Goal: Find specific page/section: Find specific page/section

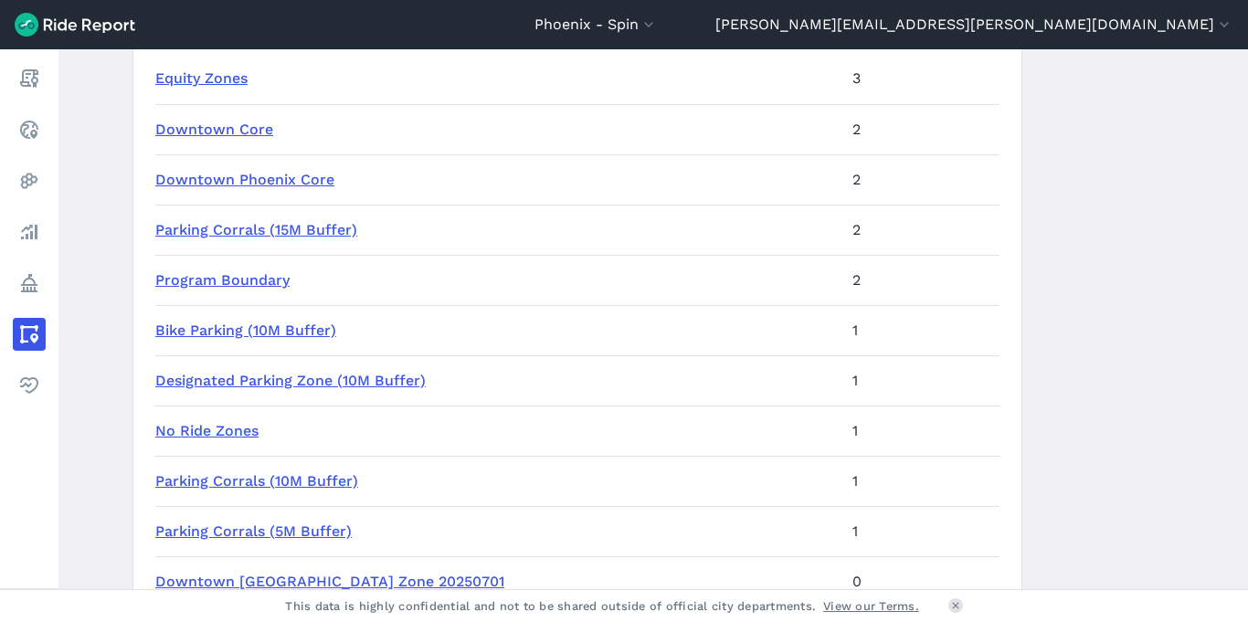
scroll to position [250, 0]
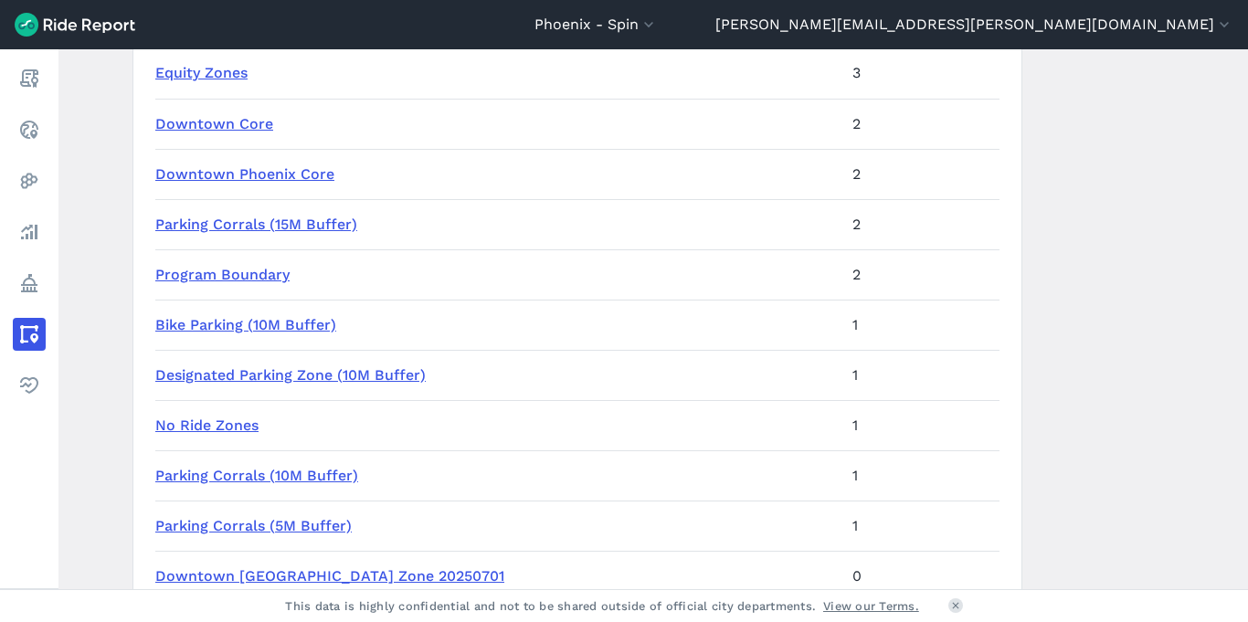
click at [283, 470] on link "Parking Corrals (10M Buffer)" at bounding box center [256, 475] width 203 height 17
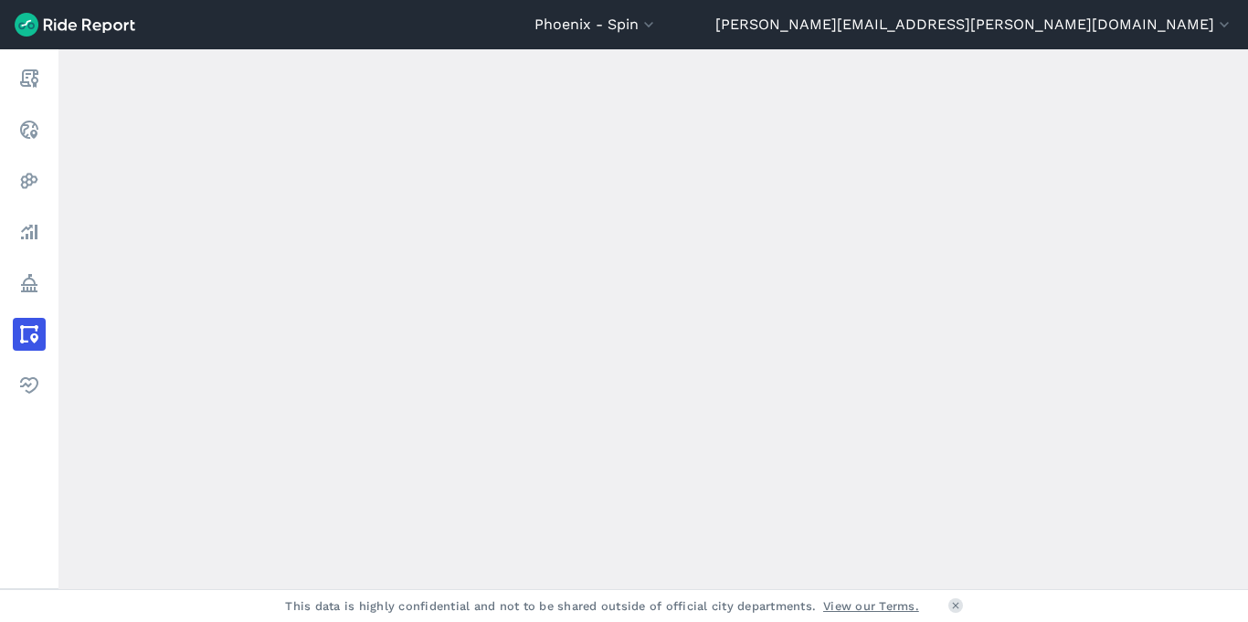
click at [283, 470] on div "loading" at bounding box center [652, 319] width 1189 height 540
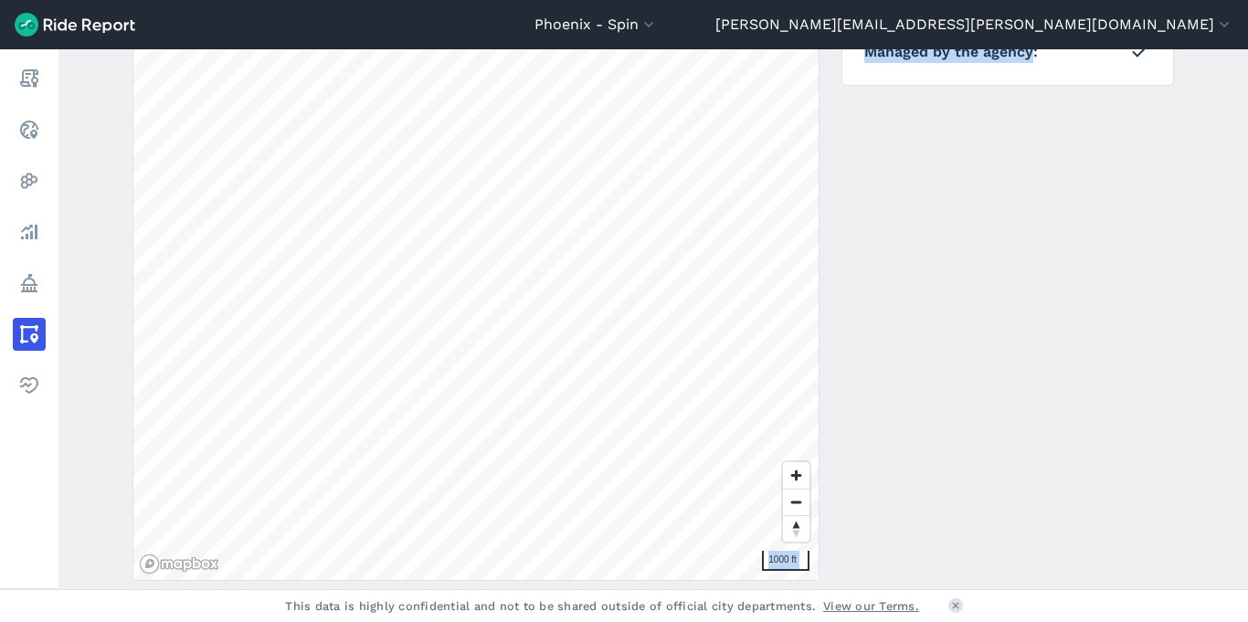
scroll to position [322, 0]
click at [784, 502] on span "Zoom out" at bounding box center [796, 500] width 26 height 26
click at [784, 471] on span "Zoom in" at bounding box center [796, 472] width 26 height 26
click at [792, 495] on span "Zoom out" at bounding box center [796, 500] width 26 height 26
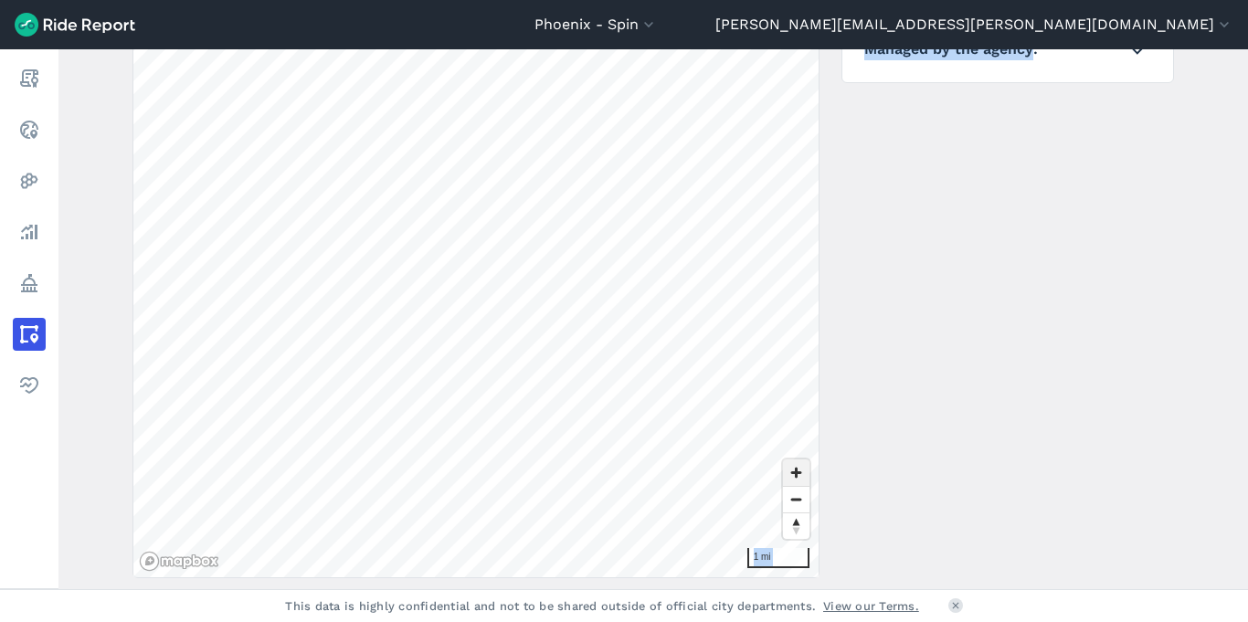
click at [789, 473] on span "Zoom in" at bounding box center [796, 472] width 26 height 26
click at [795, 469] on span "Zoom in" at bounding box center [796, 472] width 26 height 26
click at [792, 470] on span "Zoom in" at bounding box center [796, 472] width 26 height 26
click at [793, 473] on span "Zoom in" at bounding box center [796, 472] width 26 height 26
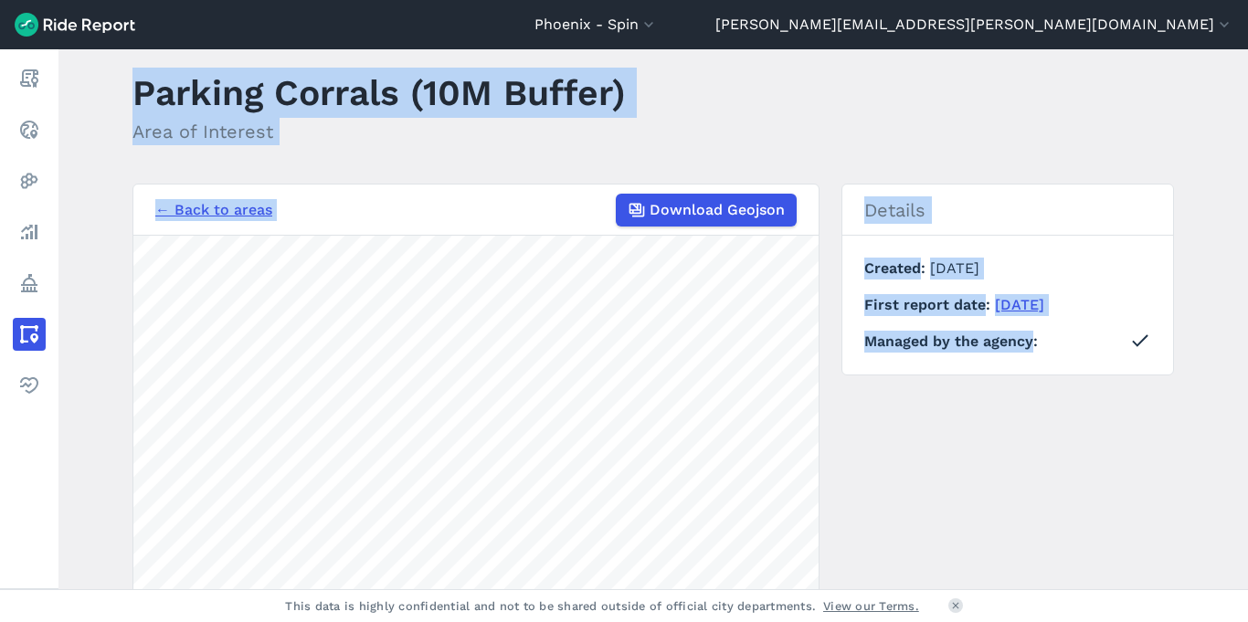
scroll to position [0, 0]
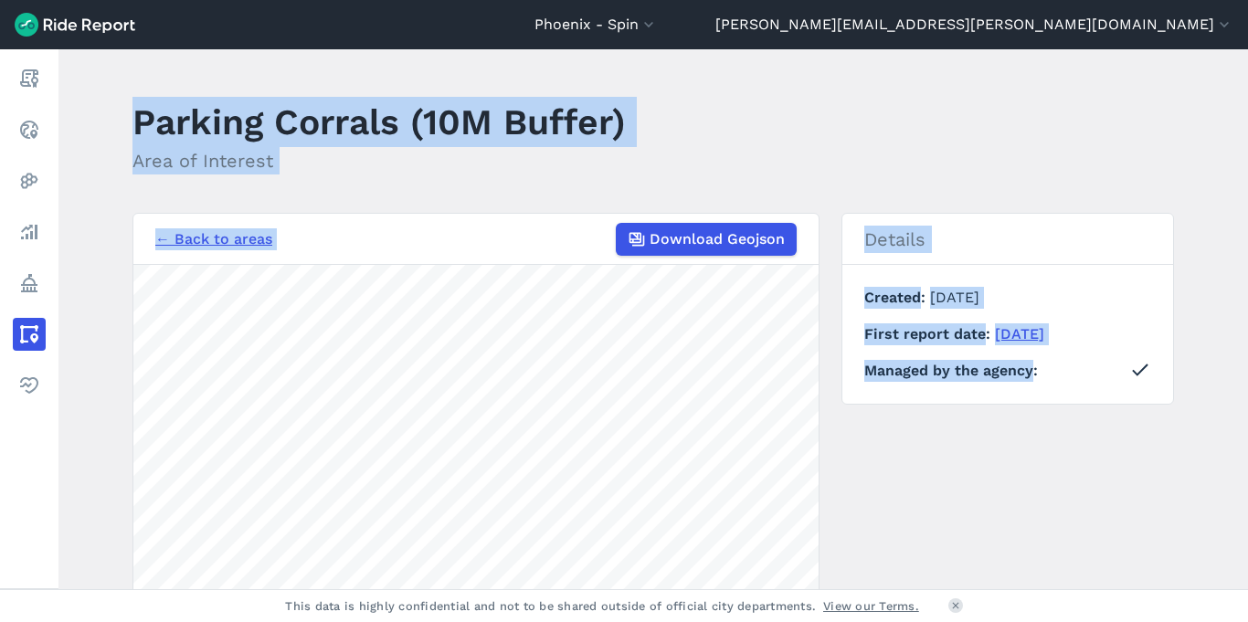
click at [1119, 139] on header "Parking Corrals (10M Buffer) Area of Interest" at bounding box center [663, 142] width 1063 height 98
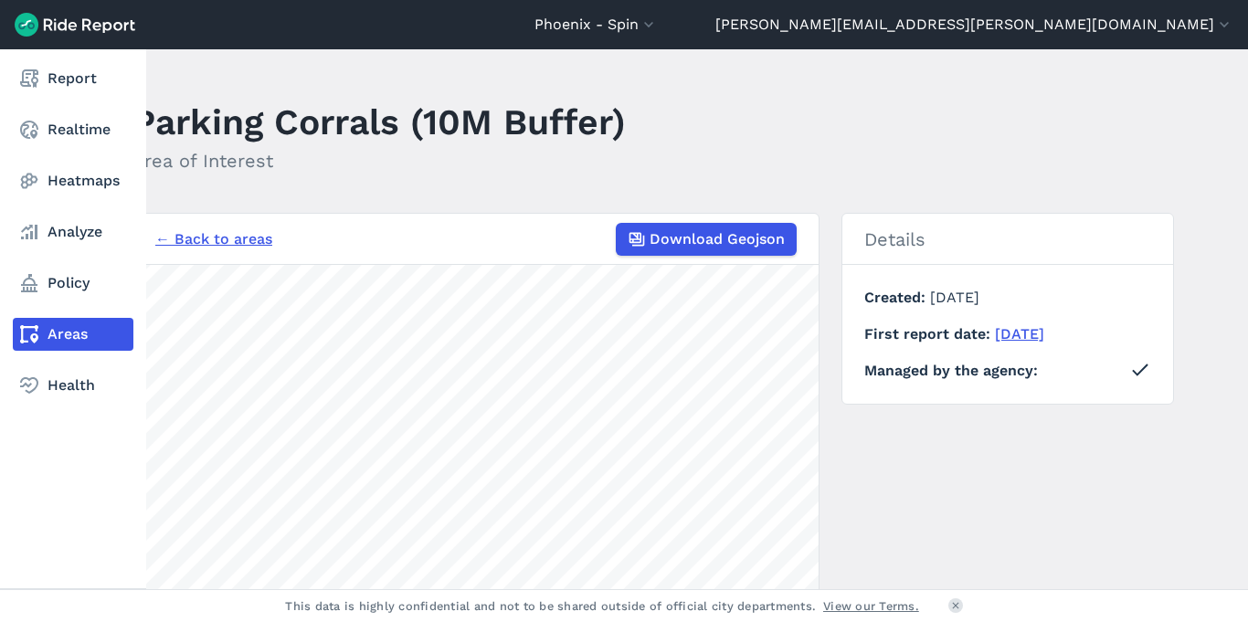
click at [83, 326] on link "Areas" at bounding box center [73, 334] width 121 height 33
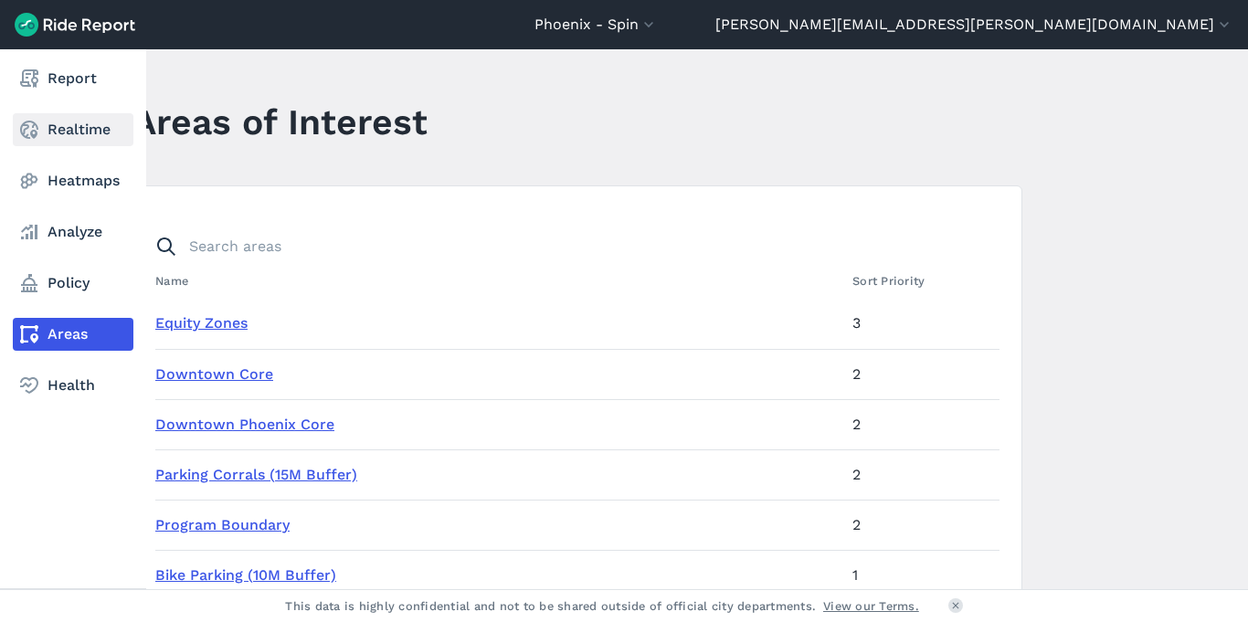
click at [59, 125] on link "Realtime" at bounding box center [73, 129] width 121 height 33
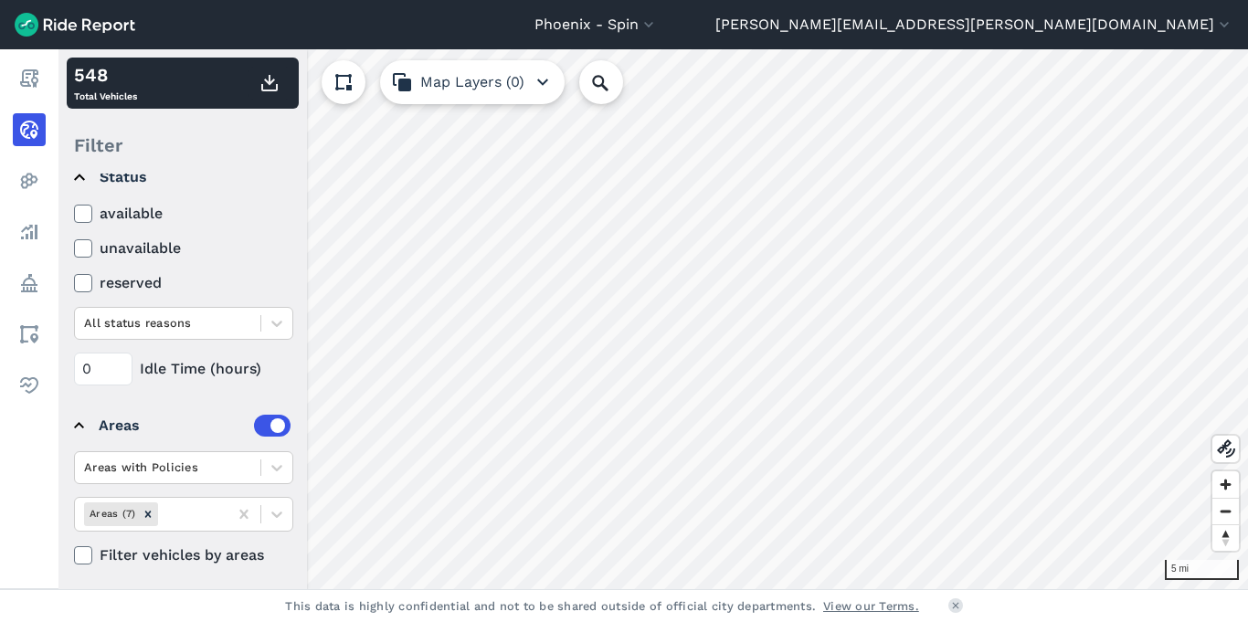
scroll to position [124, 0]
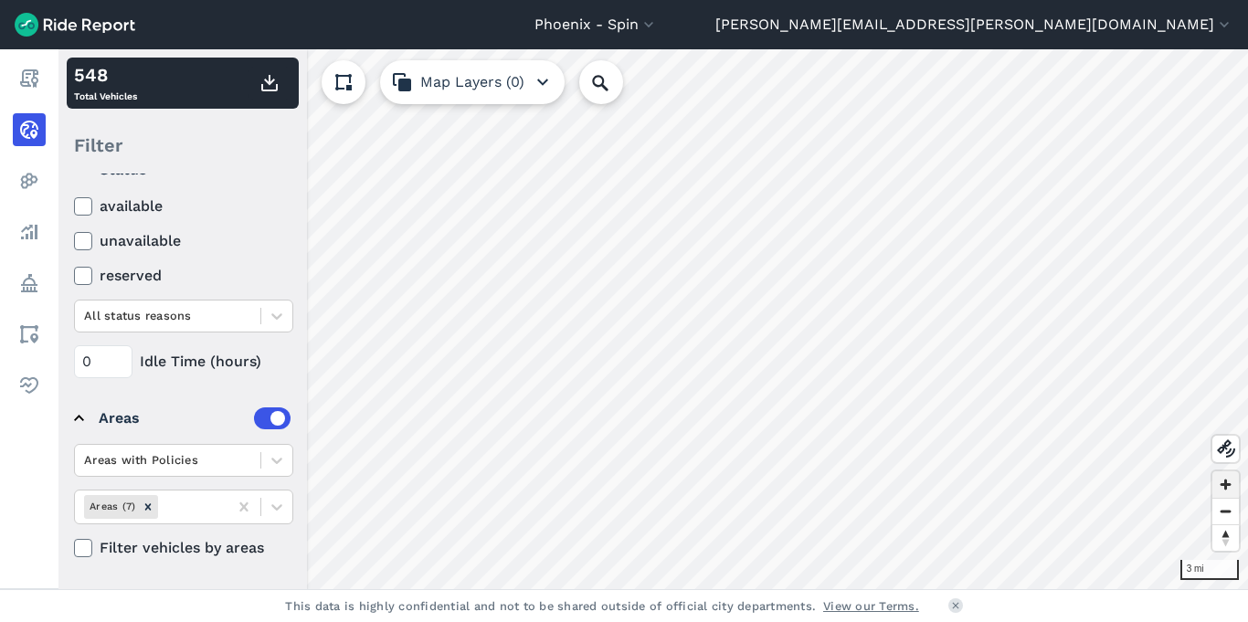
click at [1231, 486] on span "Zoom in" at bounding box center [1225, 484] width 26 height 26
click at [1224, 515] on span "Zoom out" at bounding box center [1225, 512] width 26 height 26
click at [274, 459] on icon at bounding box center [276, 461] width 11 height 6
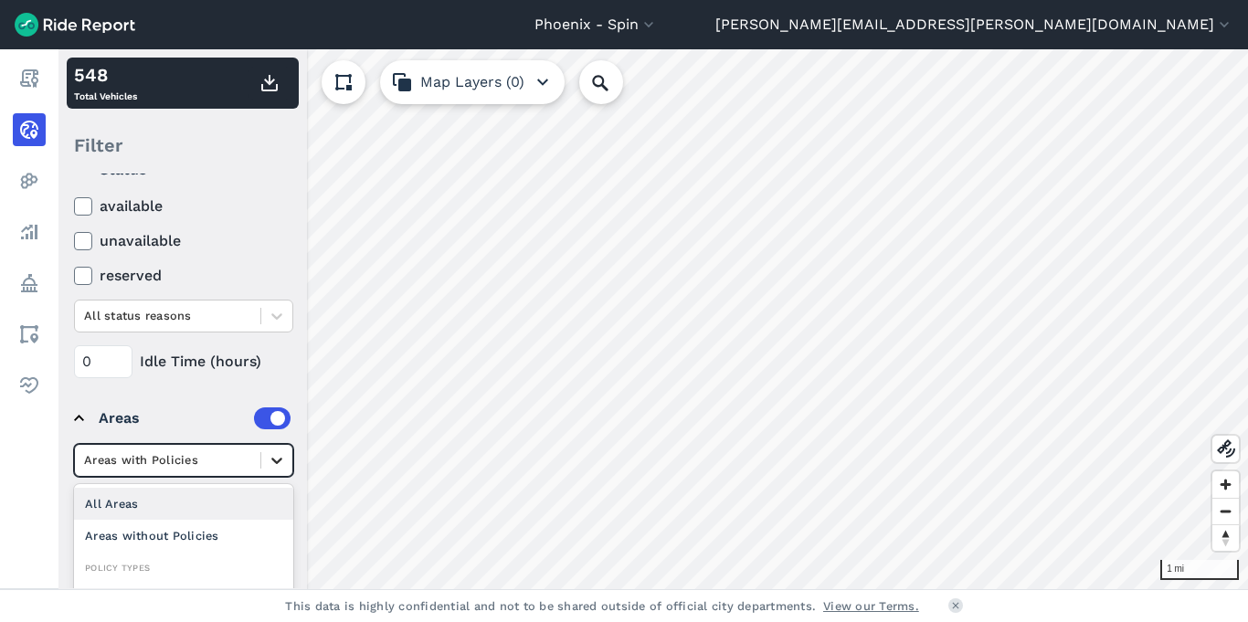
click at [274, 459] on icon at bounding box center [276, 461] width 11 height 6
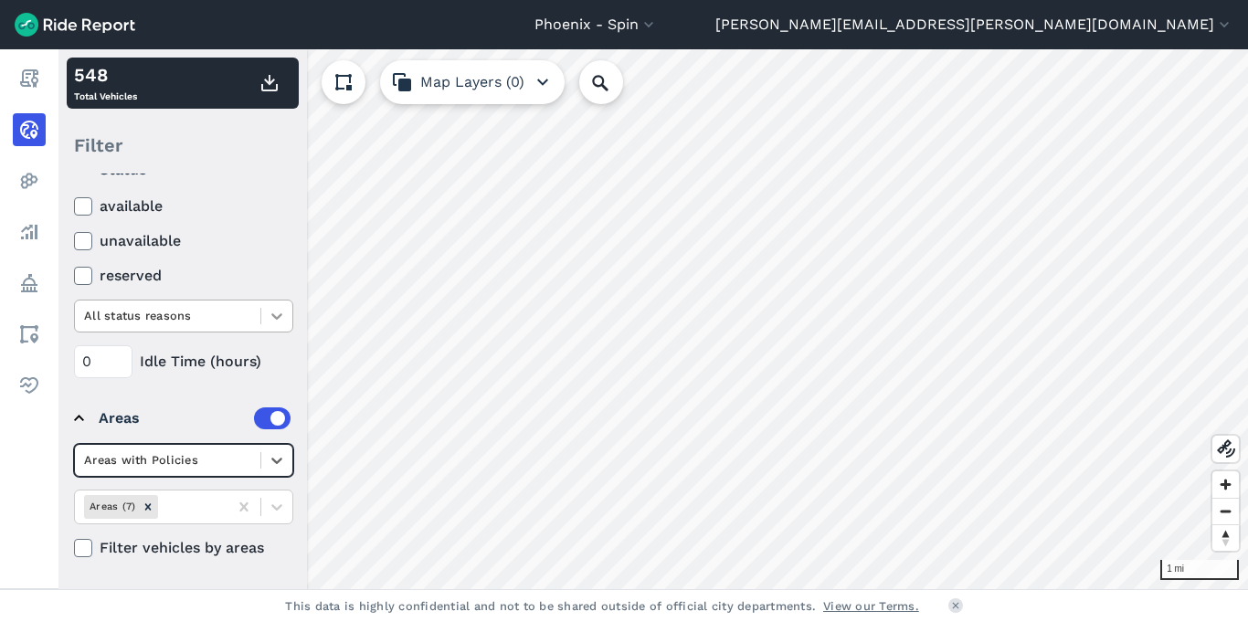
click at [275, 315] on icon at bounding box center [277, 316] width 18 height 18
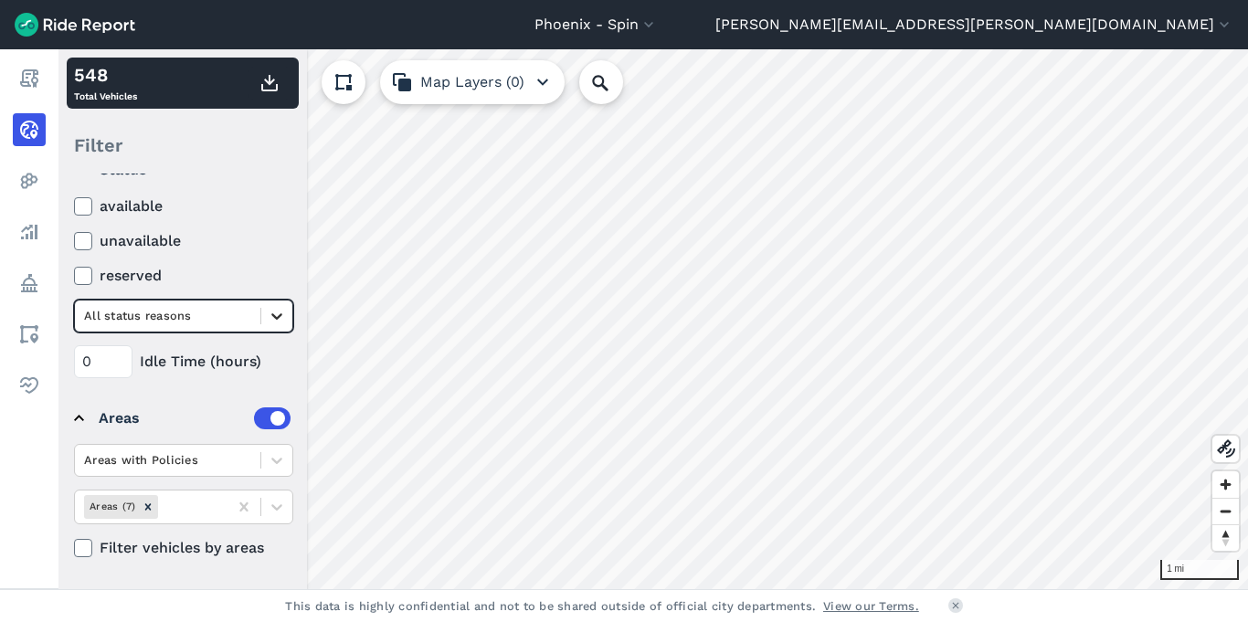
click at [274, 319] on icon at bounding box center [277, 316] width 18 height 18
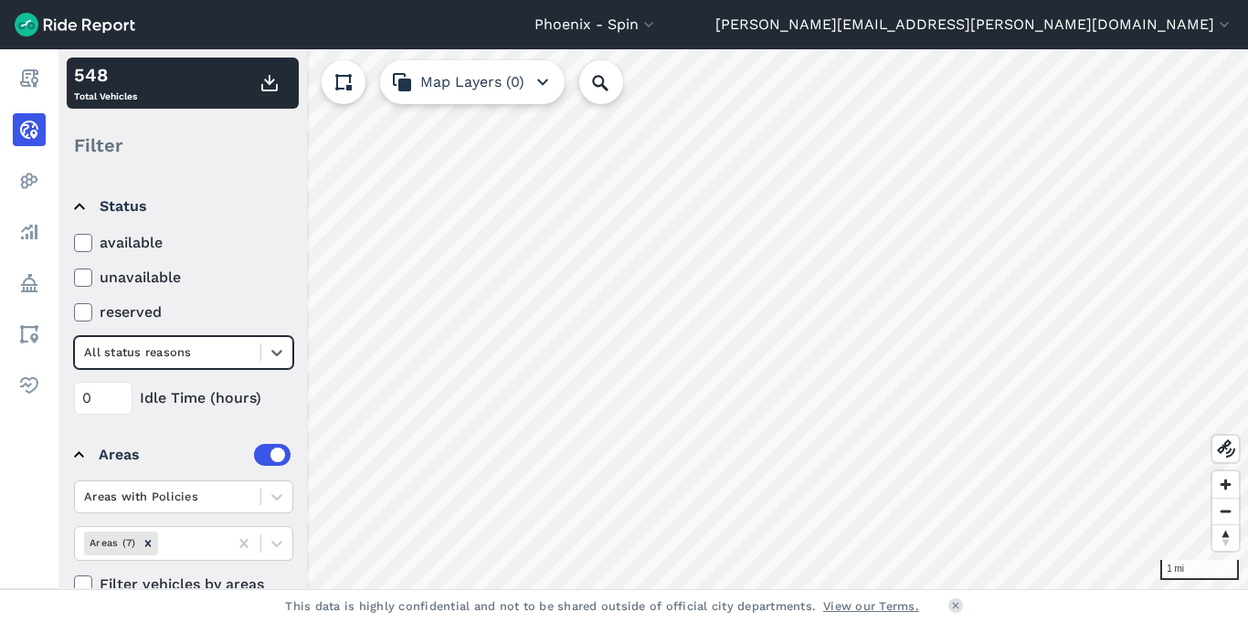
scroll to position [85, 0]
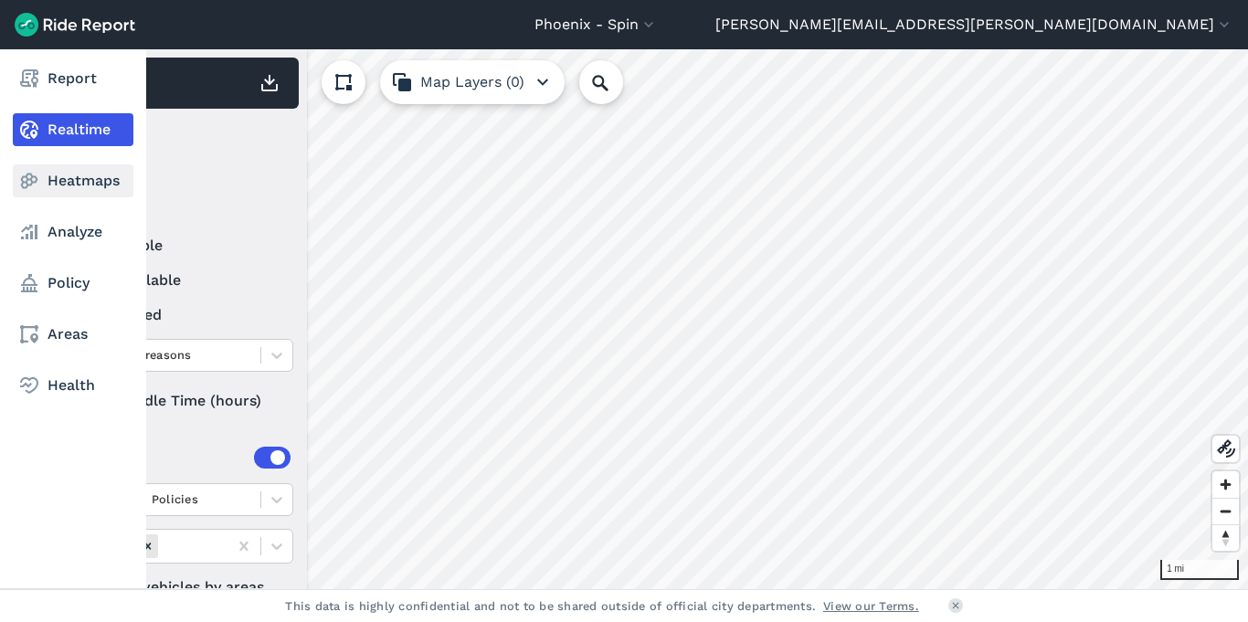
click at [47, 183] on link "Heatmaps" at bounding box center [73, 180] width 121 height 33
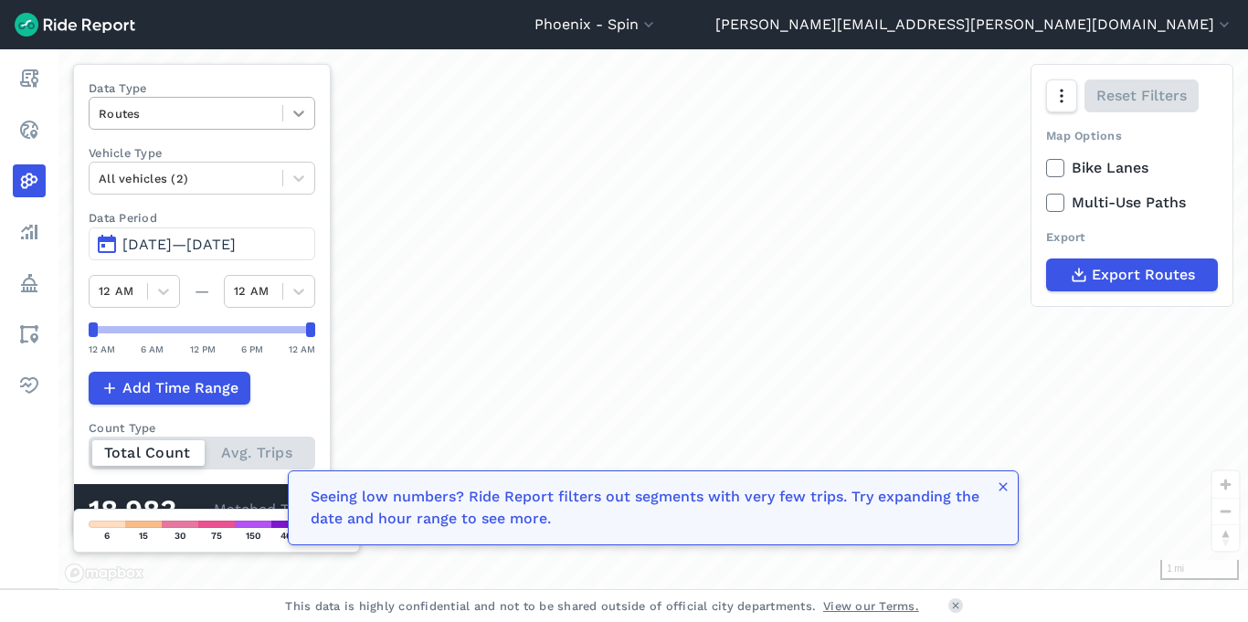
click at [302, 112] on icon at bounding box center [299, 113] width 18 height 18
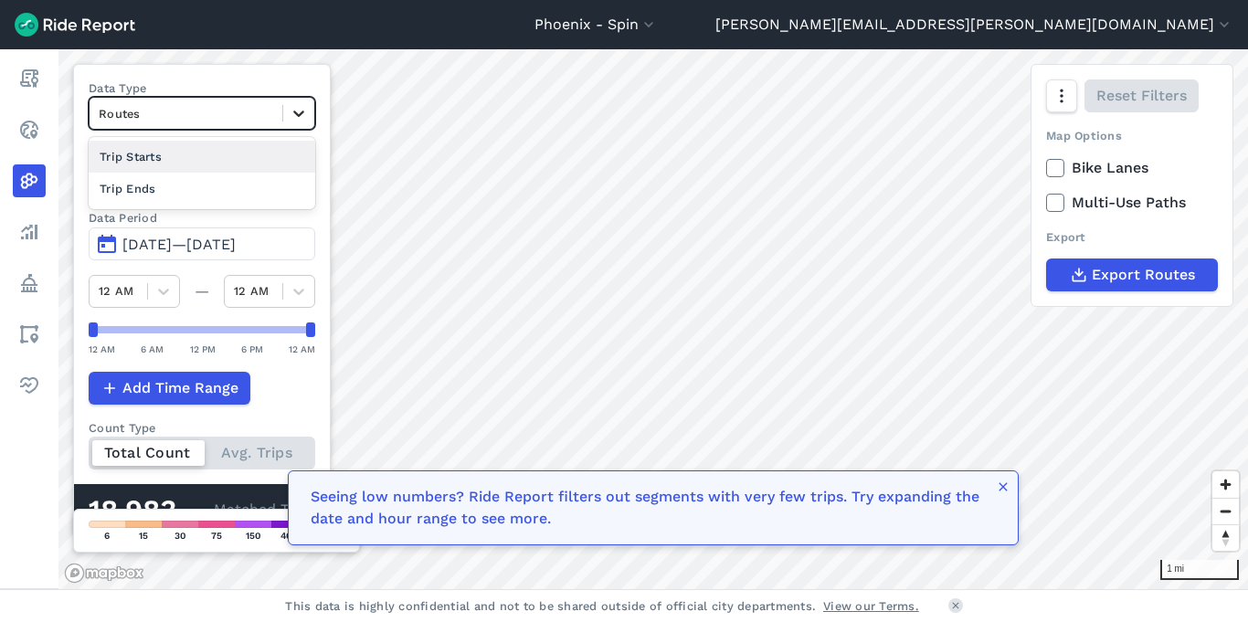
click at [302, 112] on icon at bounding box center [299, 113] width 18 height 18
click at [307, 185] on icon at bounding box center [299, 178] width 18 height 18
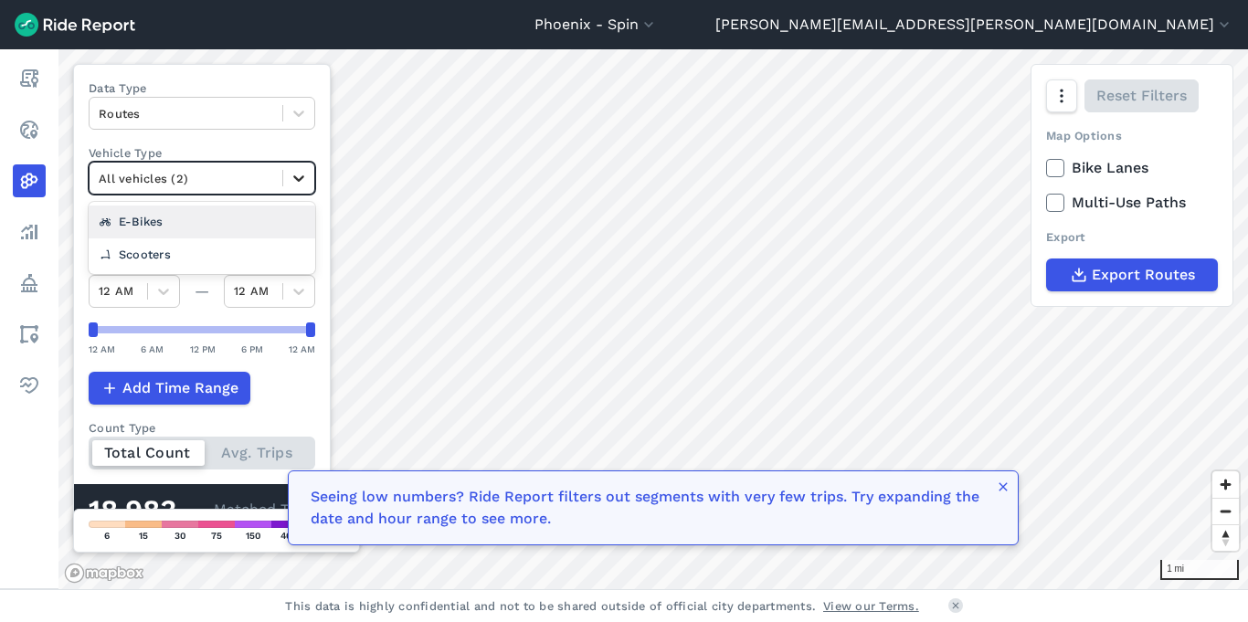
click at [307, 185] on icon at bounding box center [299, 178] width 18 height 18
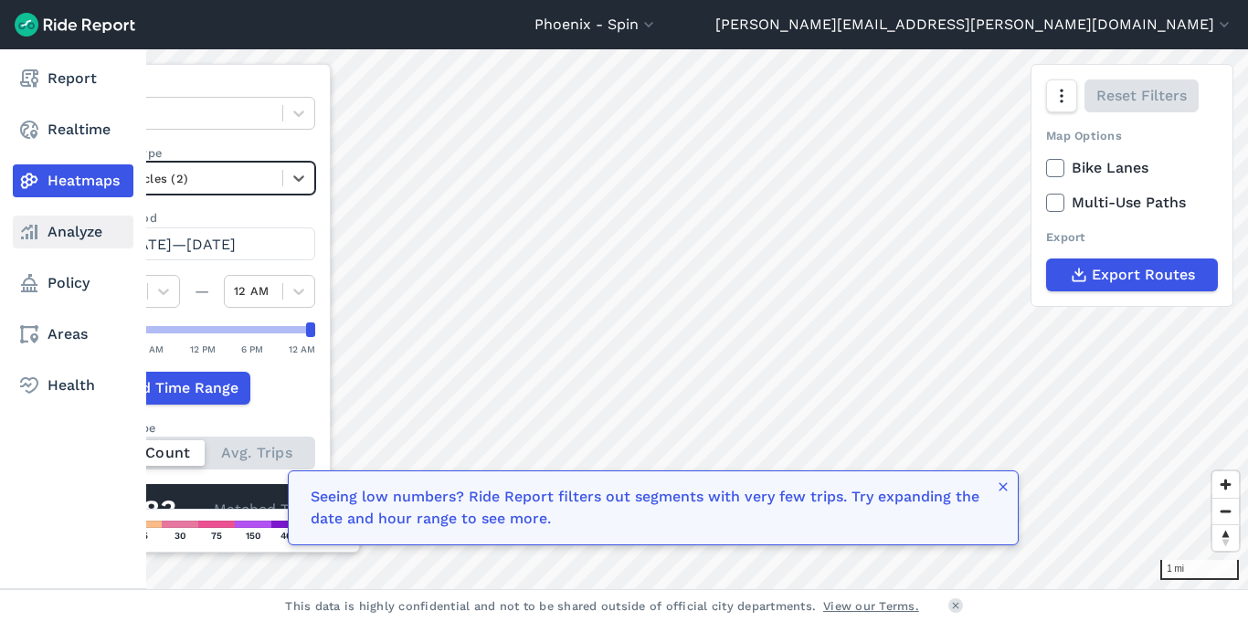
click at [57, 237] on link "Analyze" at bounding box center [73, 232] width 121 height 33
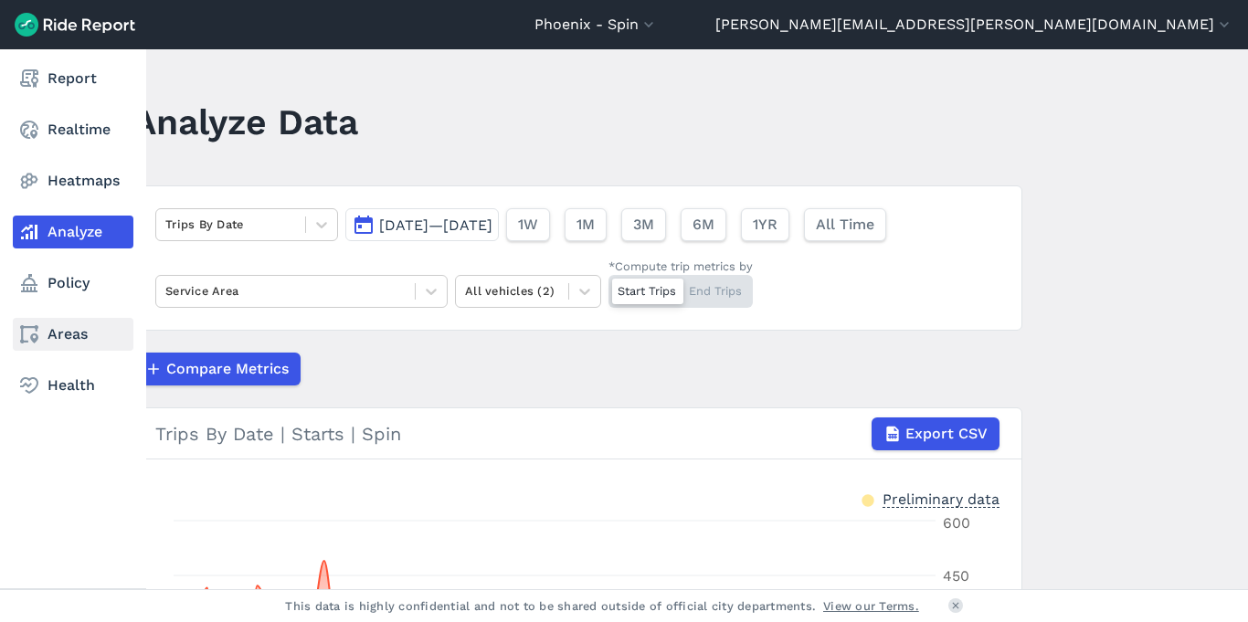
click at [72, 338] on link "Areas" at bounding box center [73, 334] width 121 height 33
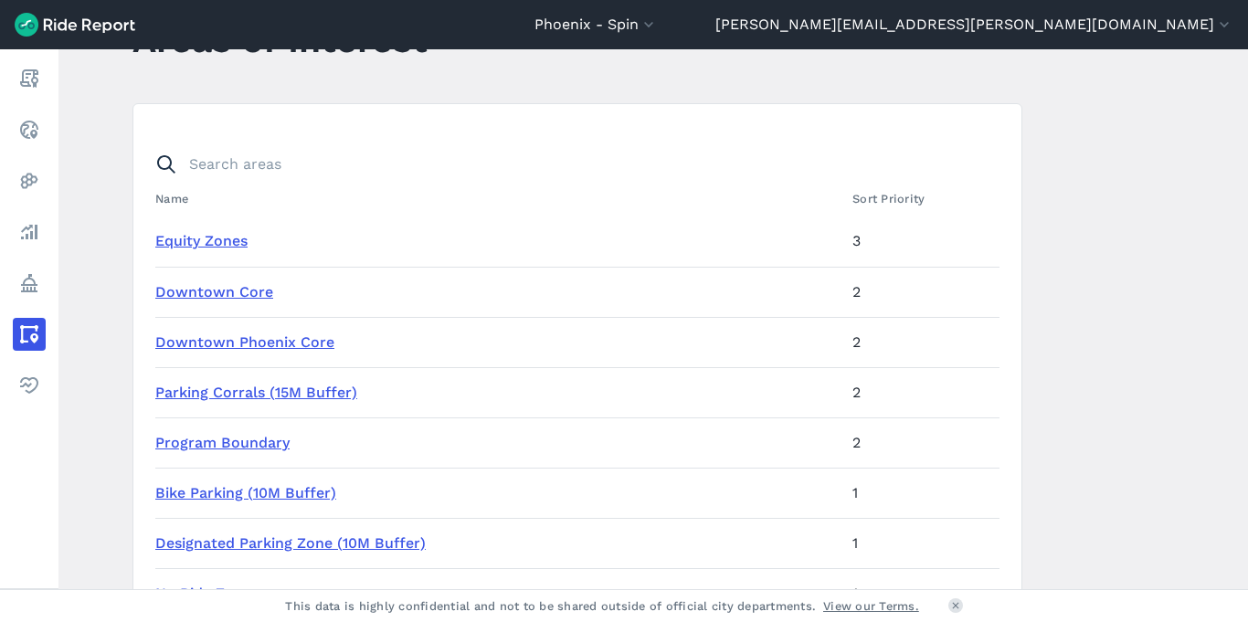
scroll to position [79, 0]
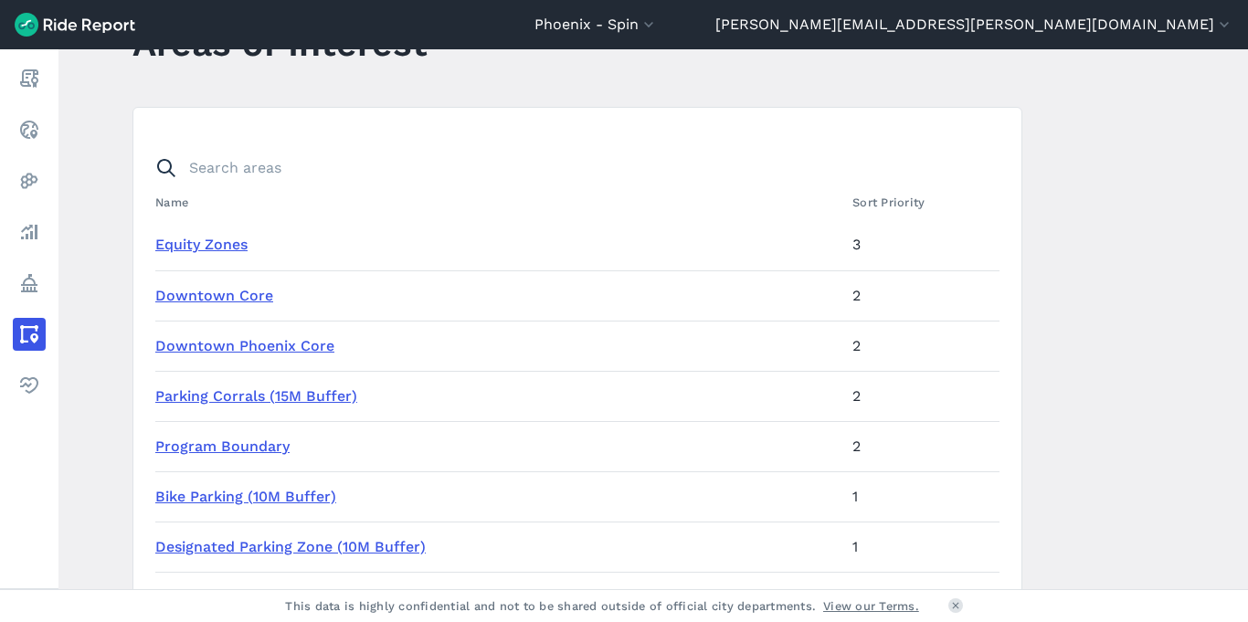
click at [218, 299] on link "Downtown Core" at bounding box center [214, 295] width 118 height 17
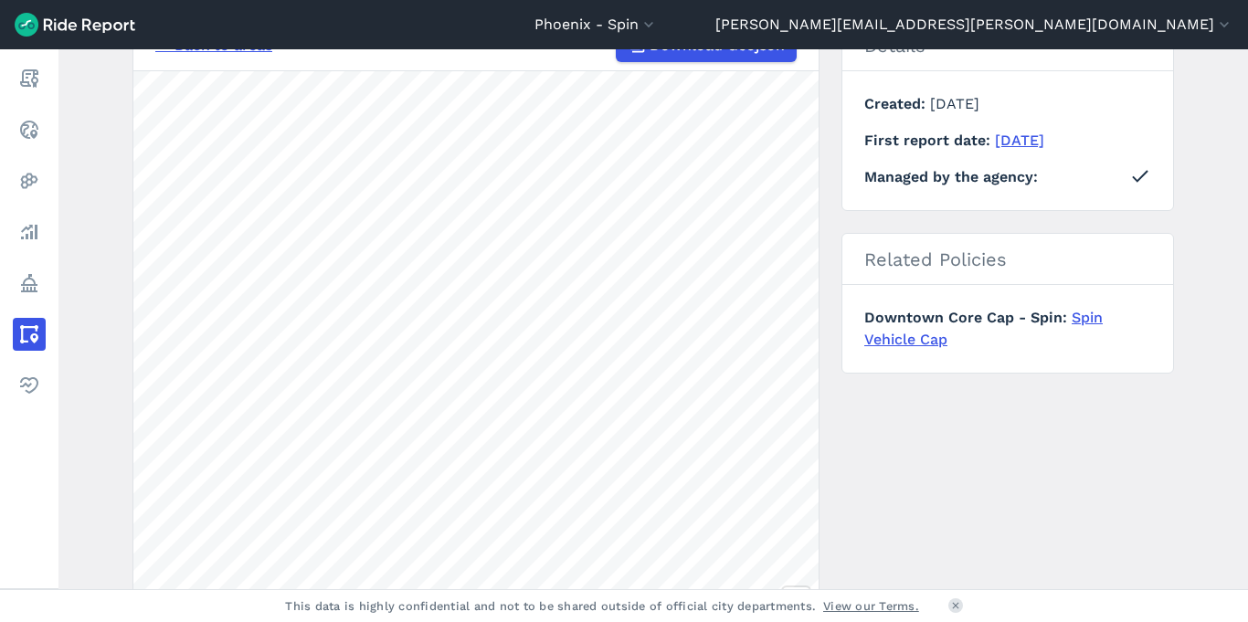
scroll to position [216, 0]
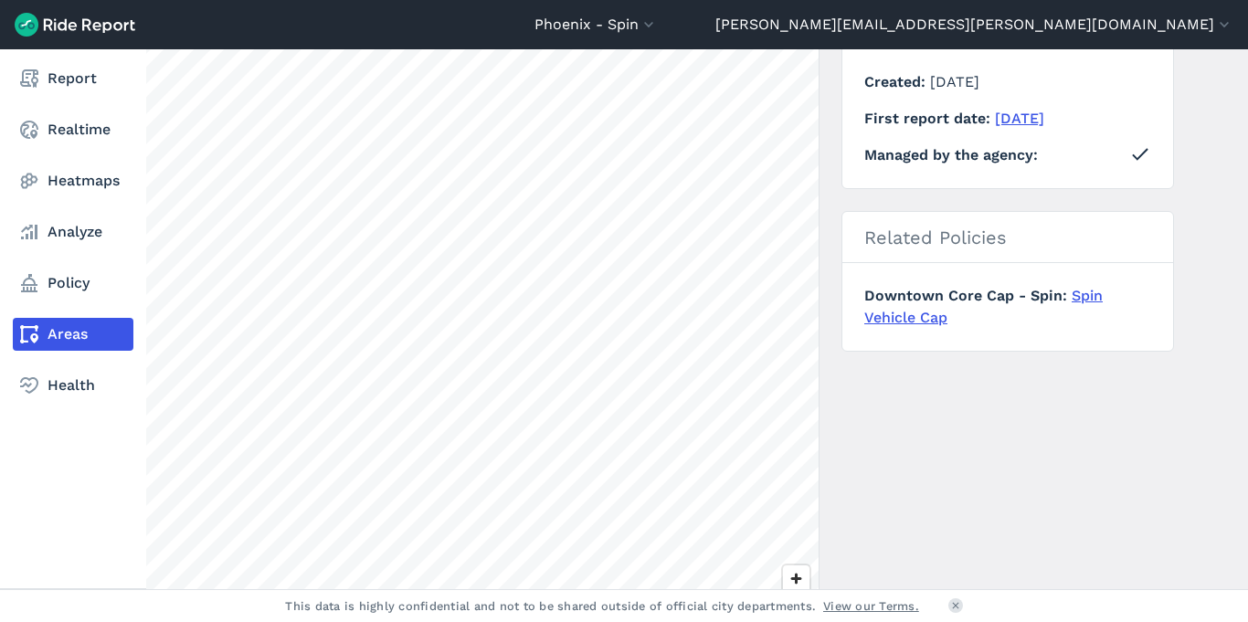
click at [55, 333] on link "Areas" at bounding box center [73, 334] width 121 height 33
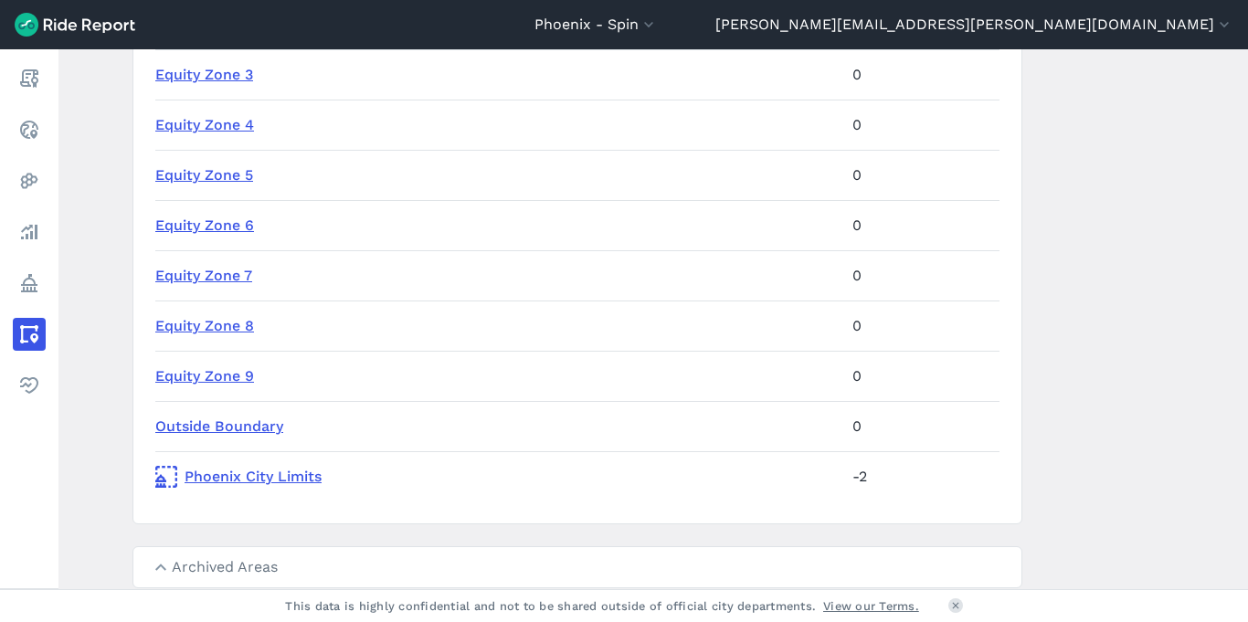
scroll to position [1024, 0]
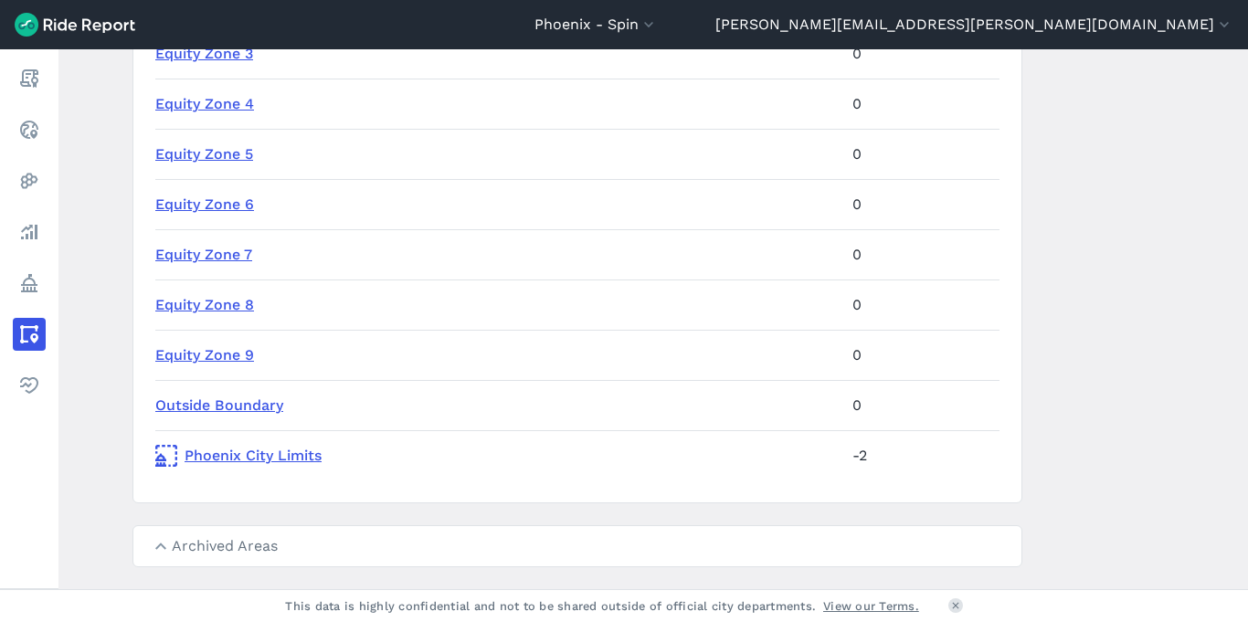
click at [221, 554] on summary "Archived Areas" at bounding box center [577, 546] width 888 height 40
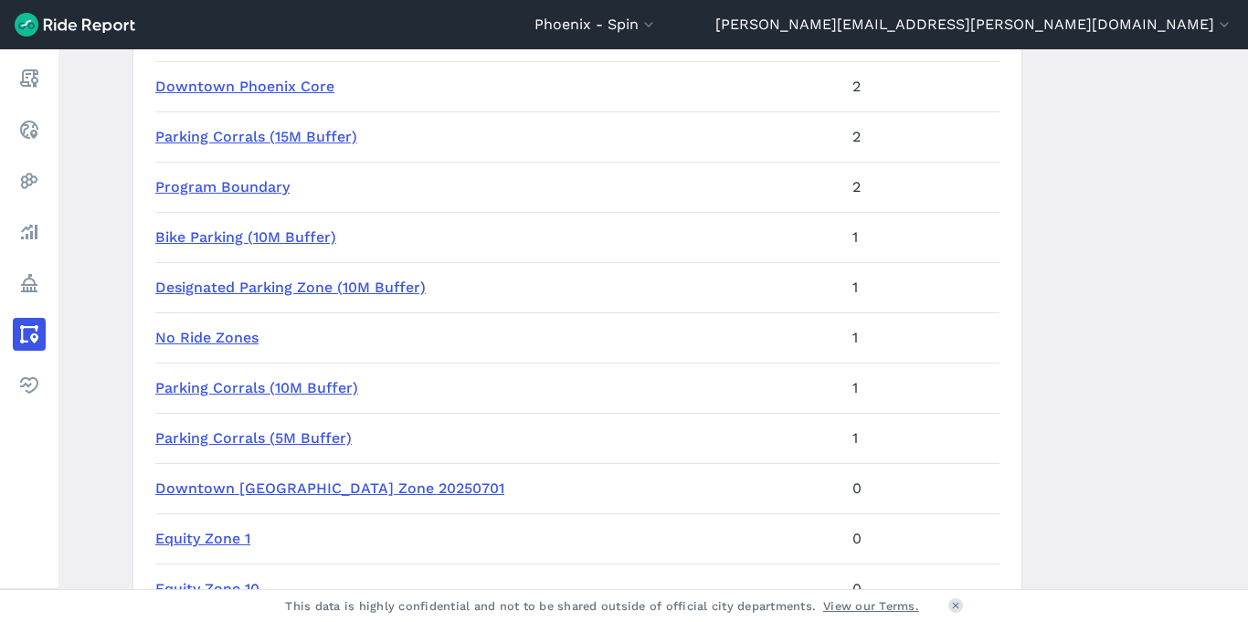
scroll to position [337, 0]
click at [226, 135] on link "Parking Corrals (15M Buffer)" at bounding box center [256, 137] width 202 height 17
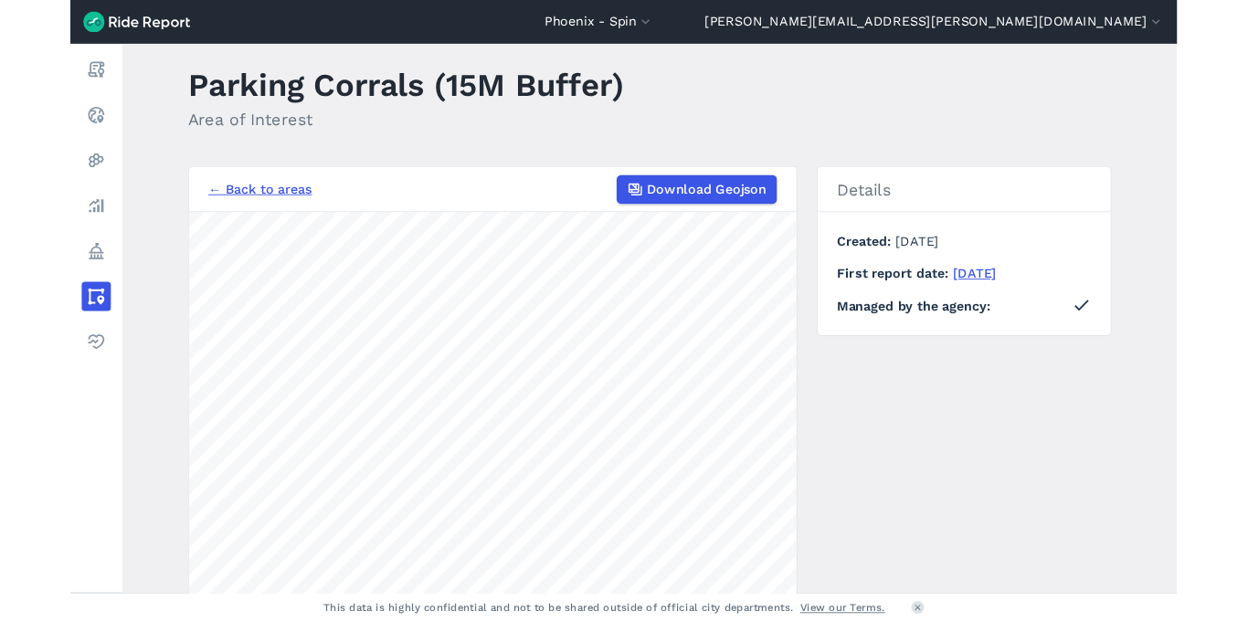
scroll to position [40, 0]
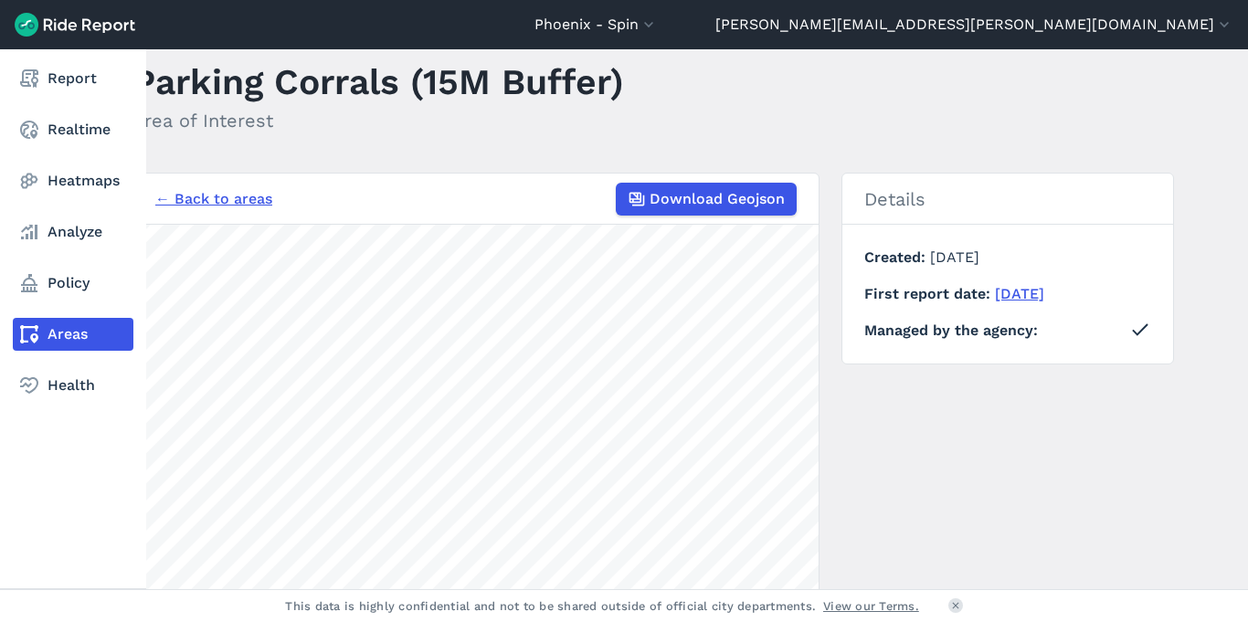
click at [20, 337] on icon at bounding box center [29, 334] width 22 height 22
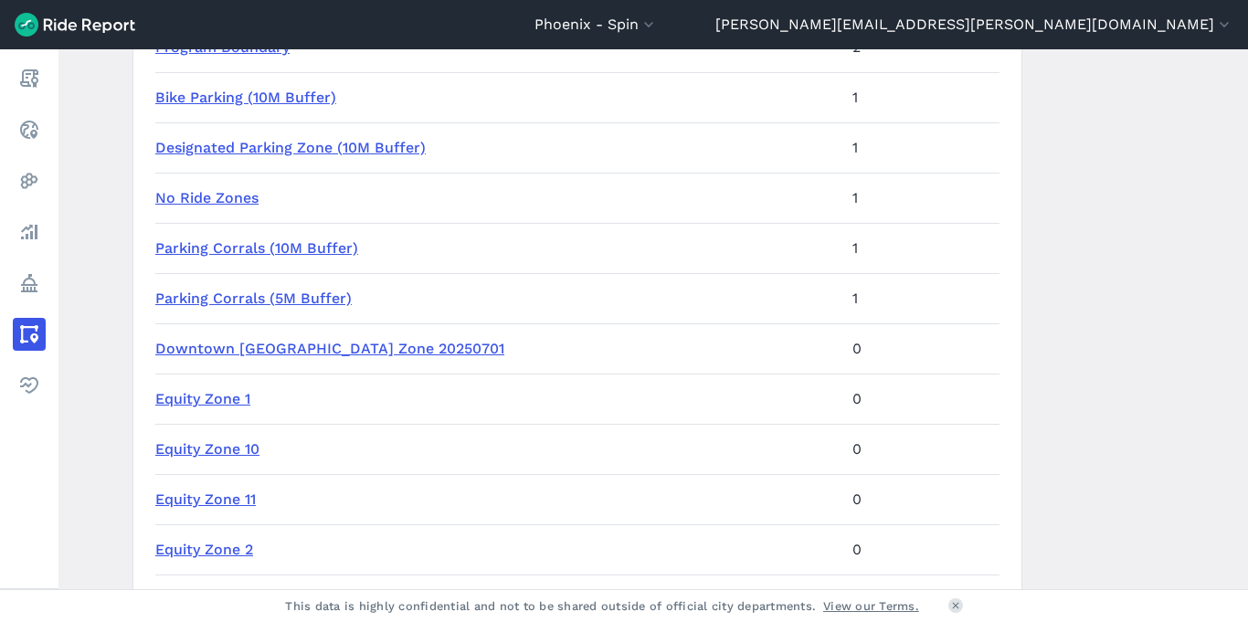
scroll to position [484, 0]
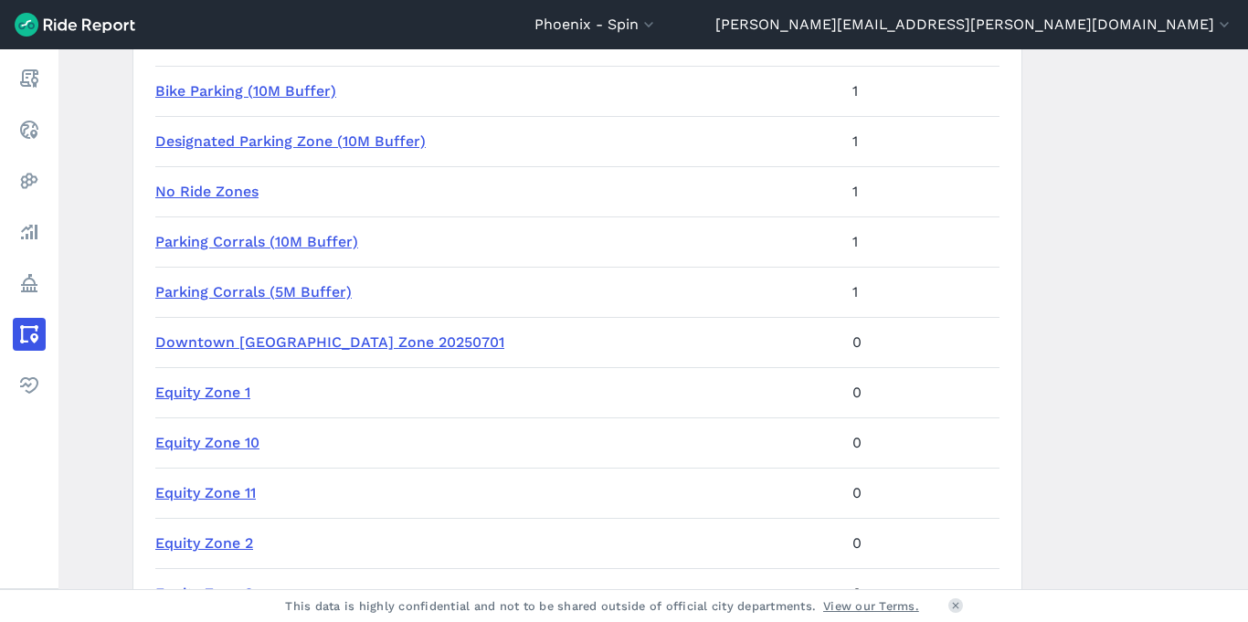
click at [270, 244] on link "Parking Corrals (10M Buffer)" at bounding box center [256, 241] width 203 height 17
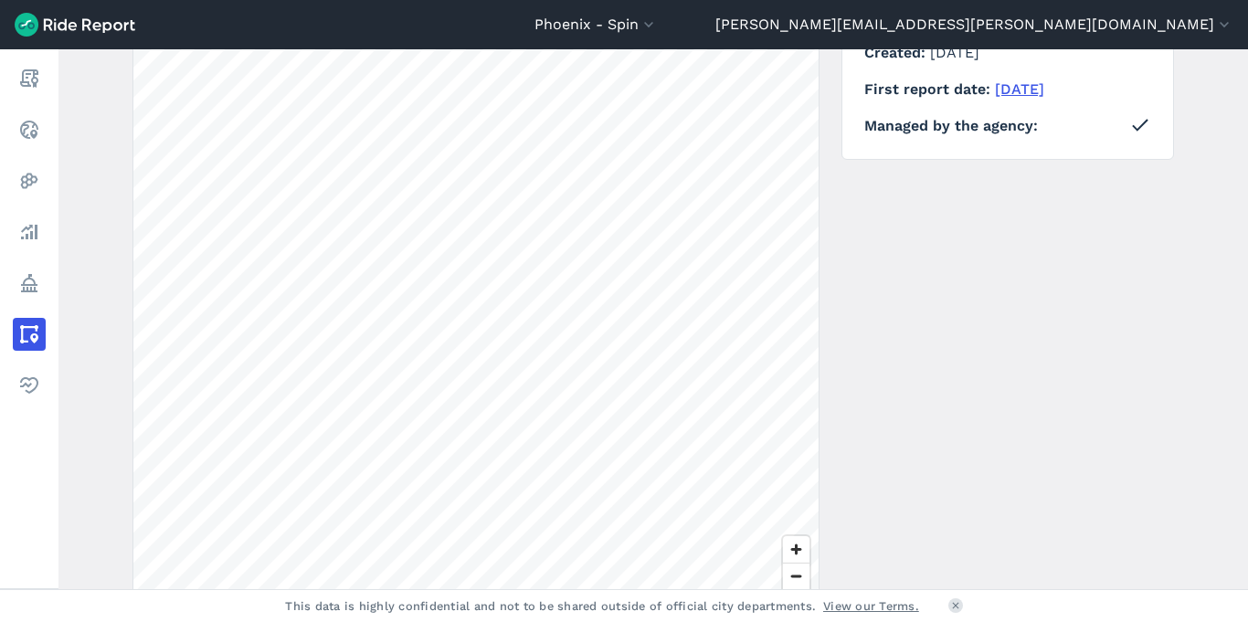
scroll to position [246, 0]
click at [788, 545] on span "Zoom in" at bounding box center [796, 548] width 26 height 26
click at [793, 572] on span "Zoom out" at bounding box center [796, 576] width 26 height 26
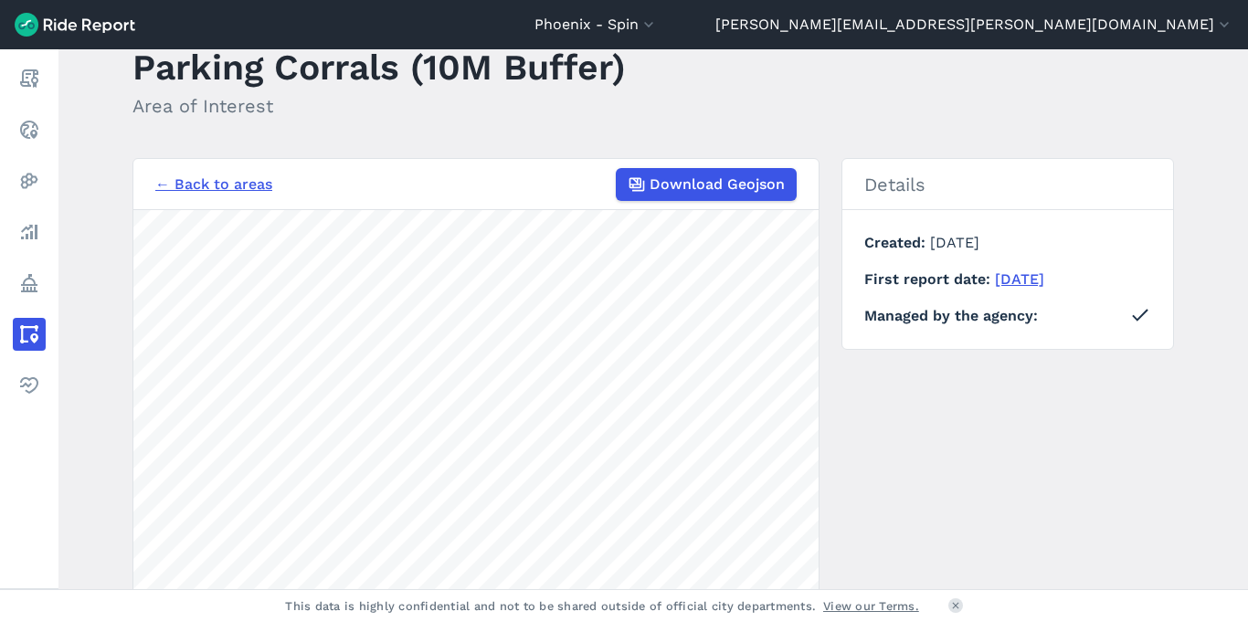
scroll to position [58, 0]
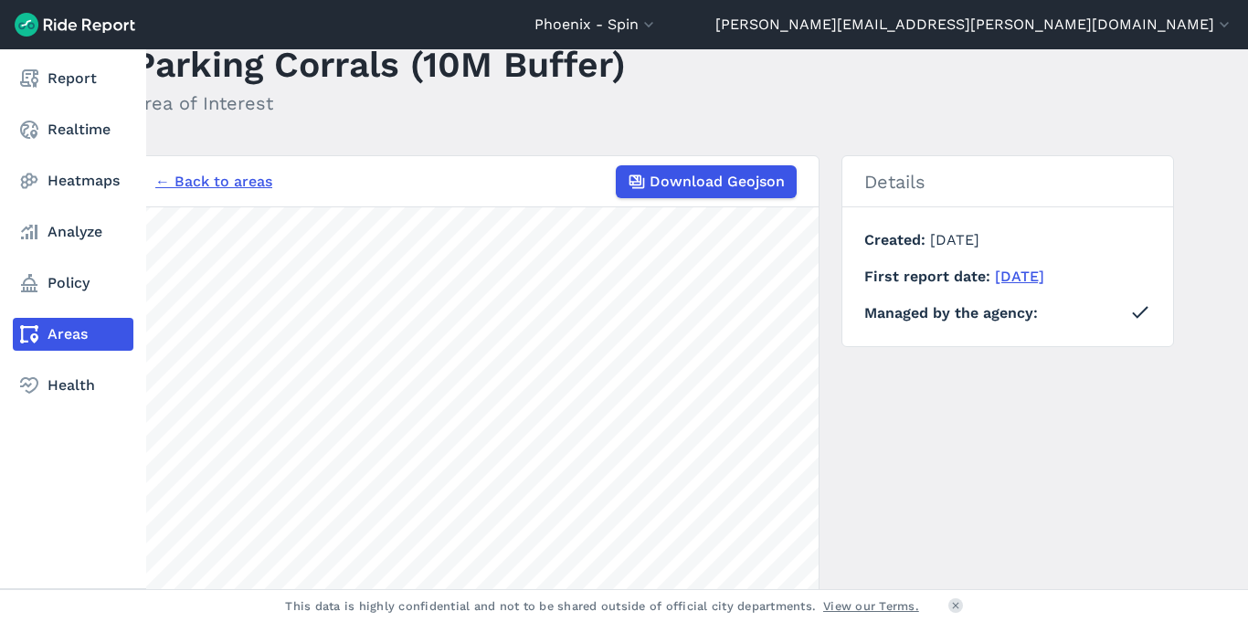
click at [71, 333] on link "Areas" at bounding box center [73, 334] width 121 height 33
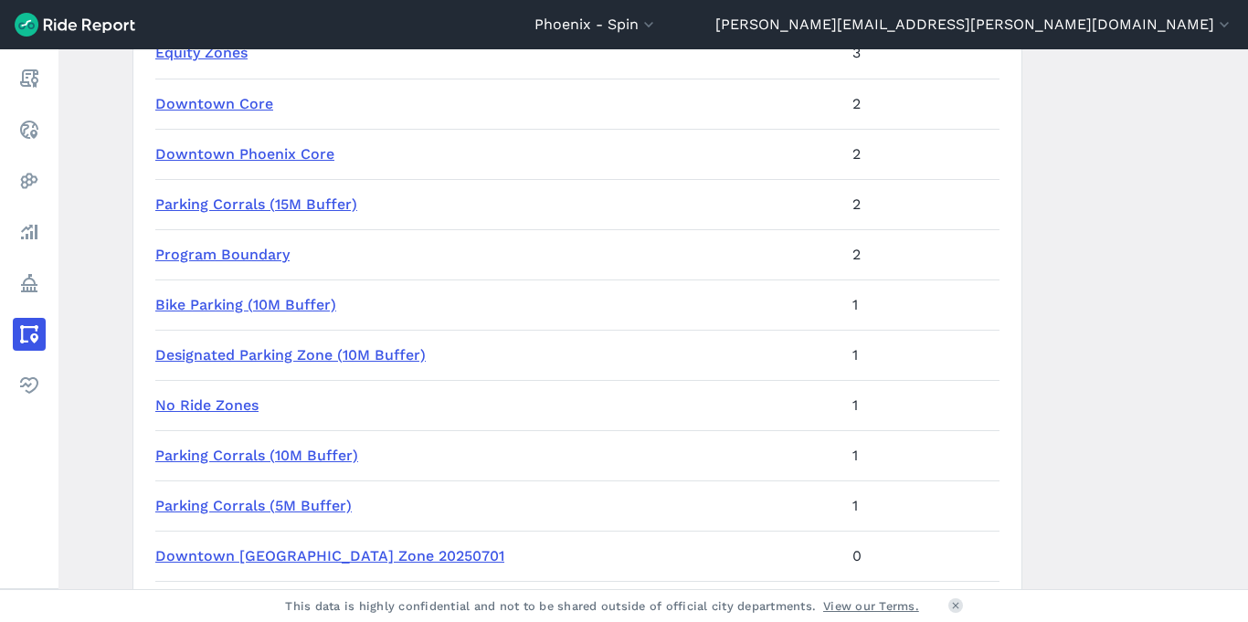
scroll to position [294, 0]
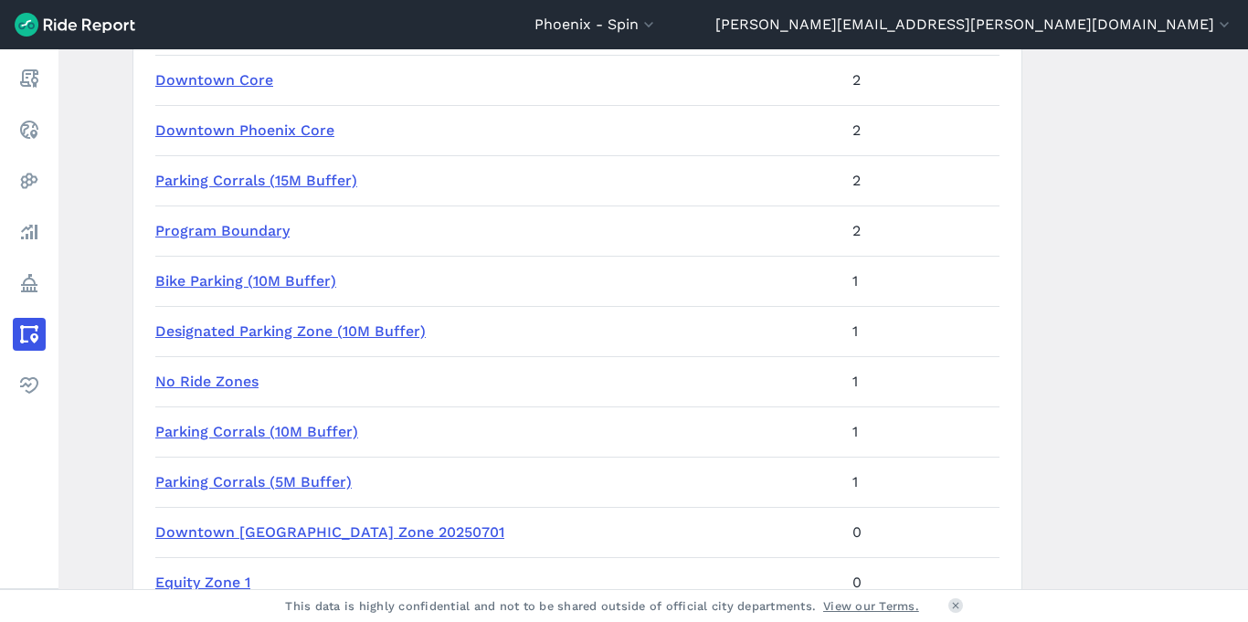
click at [310, 480] on link "Parking Corrals (5M Buffer)" at bounding box center [253, 481] width 196 height 17
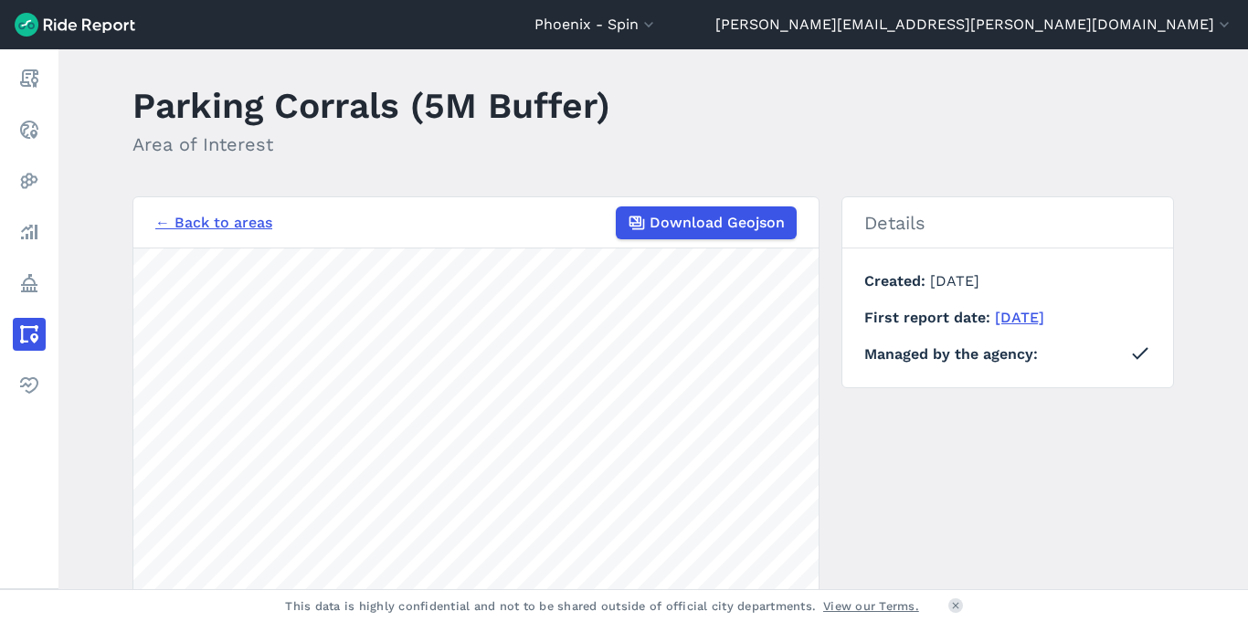
scroll to position [18, 0]
